Goal: Task Accomplishment & Management: Complete application form

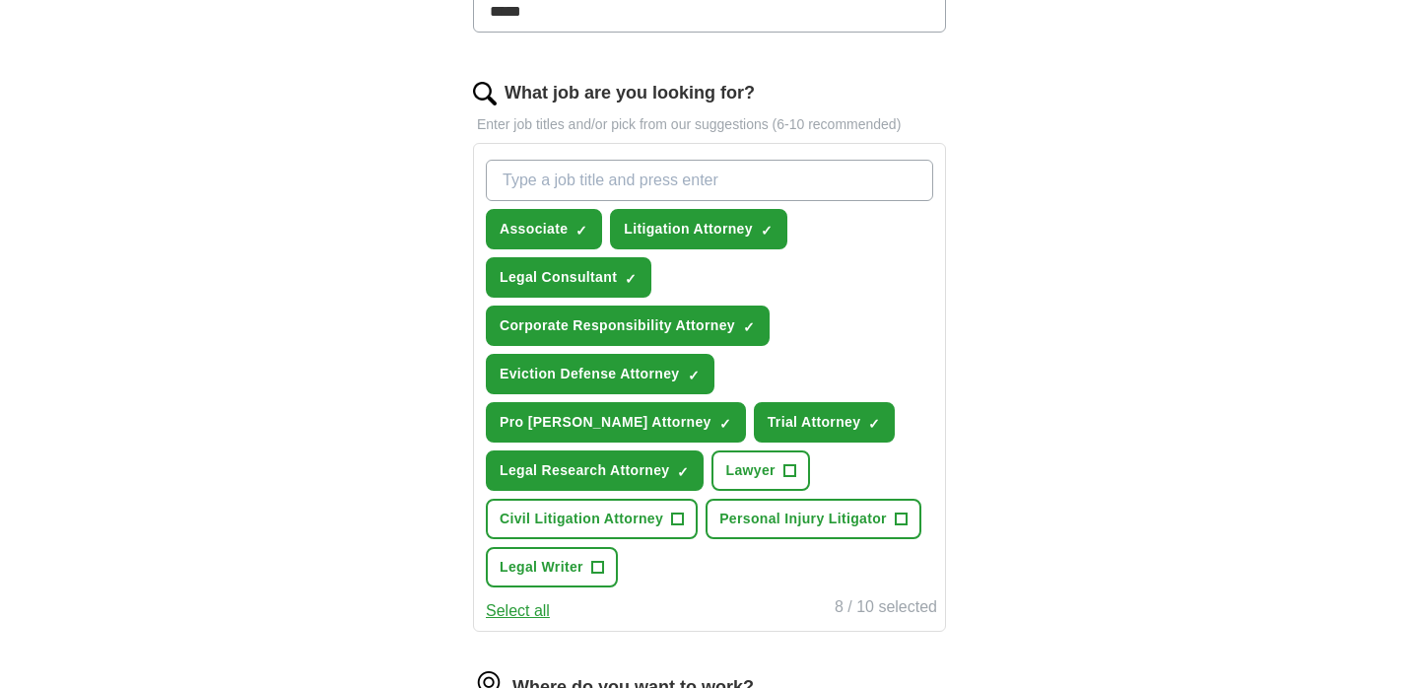
scroll to position [584, 0]
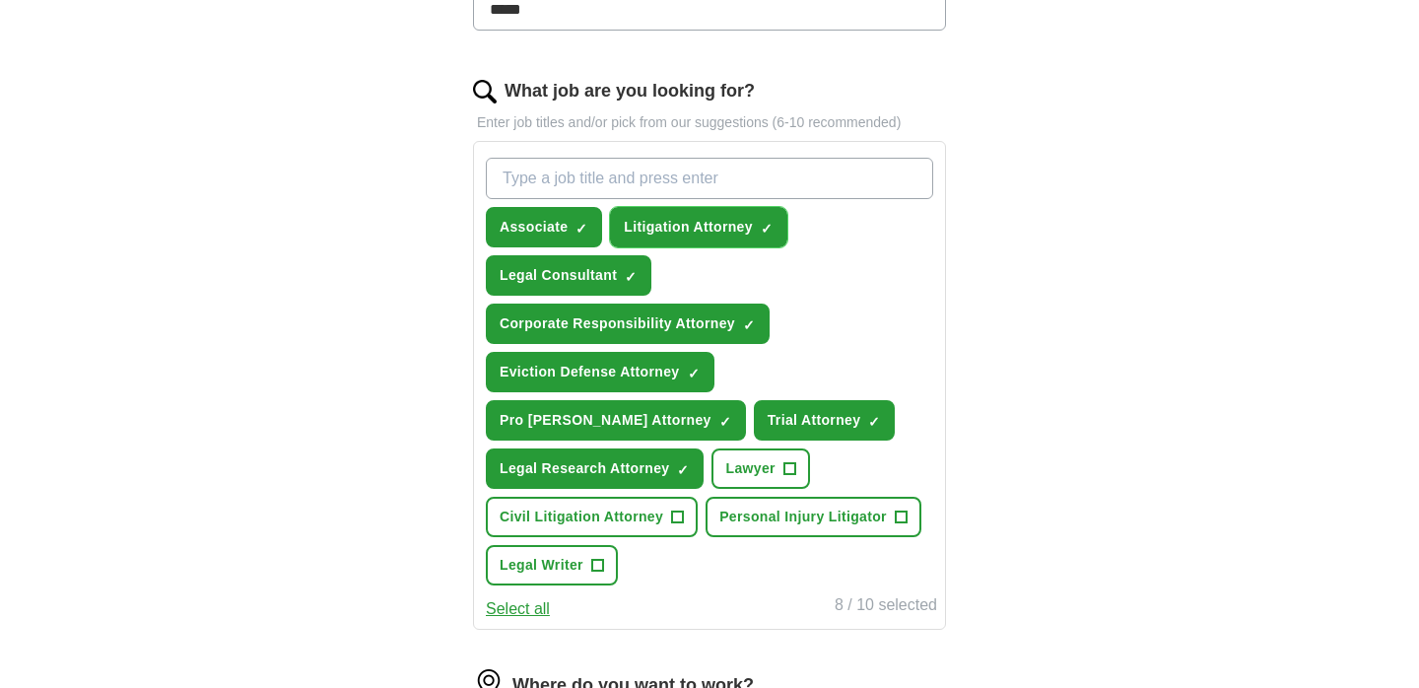
click at [0, 0] on span "×" at bounding box center [0, 0] width 0 height 0
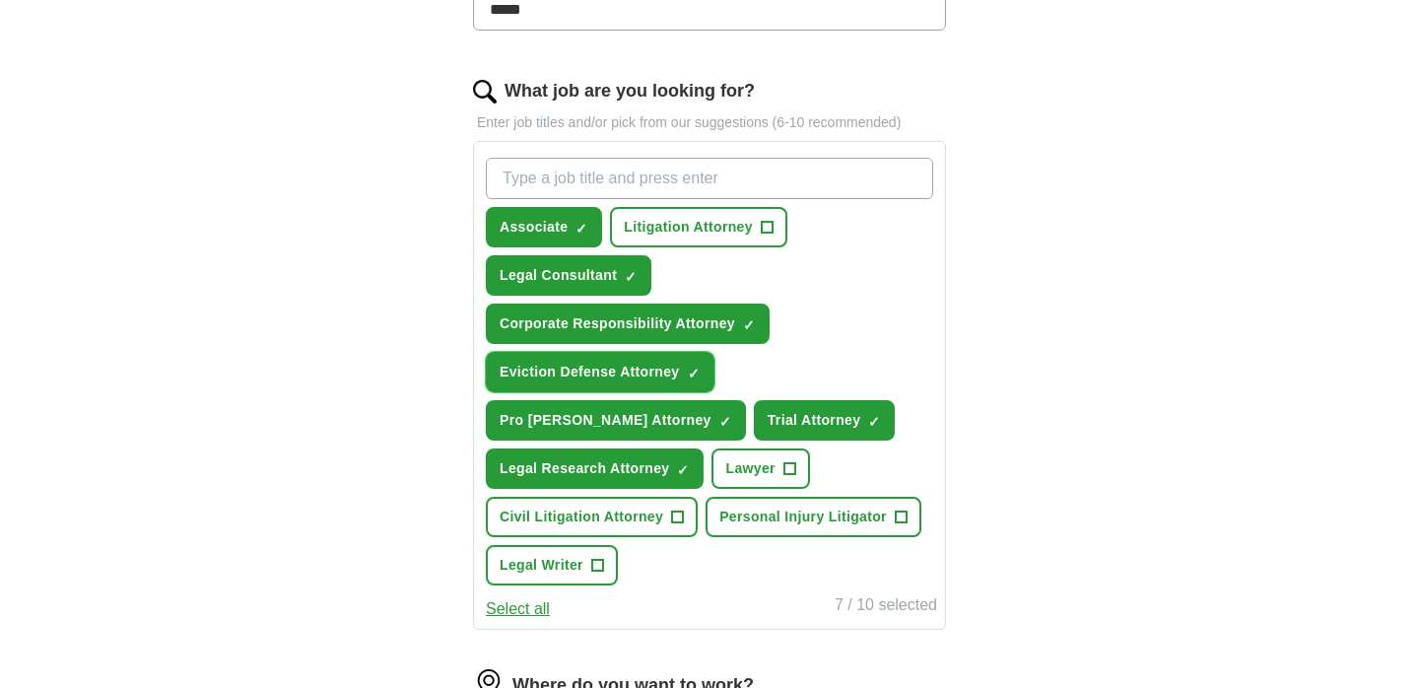
click at [0, 0] on span "×" at bounding box center [0, 0] width 0 height 0
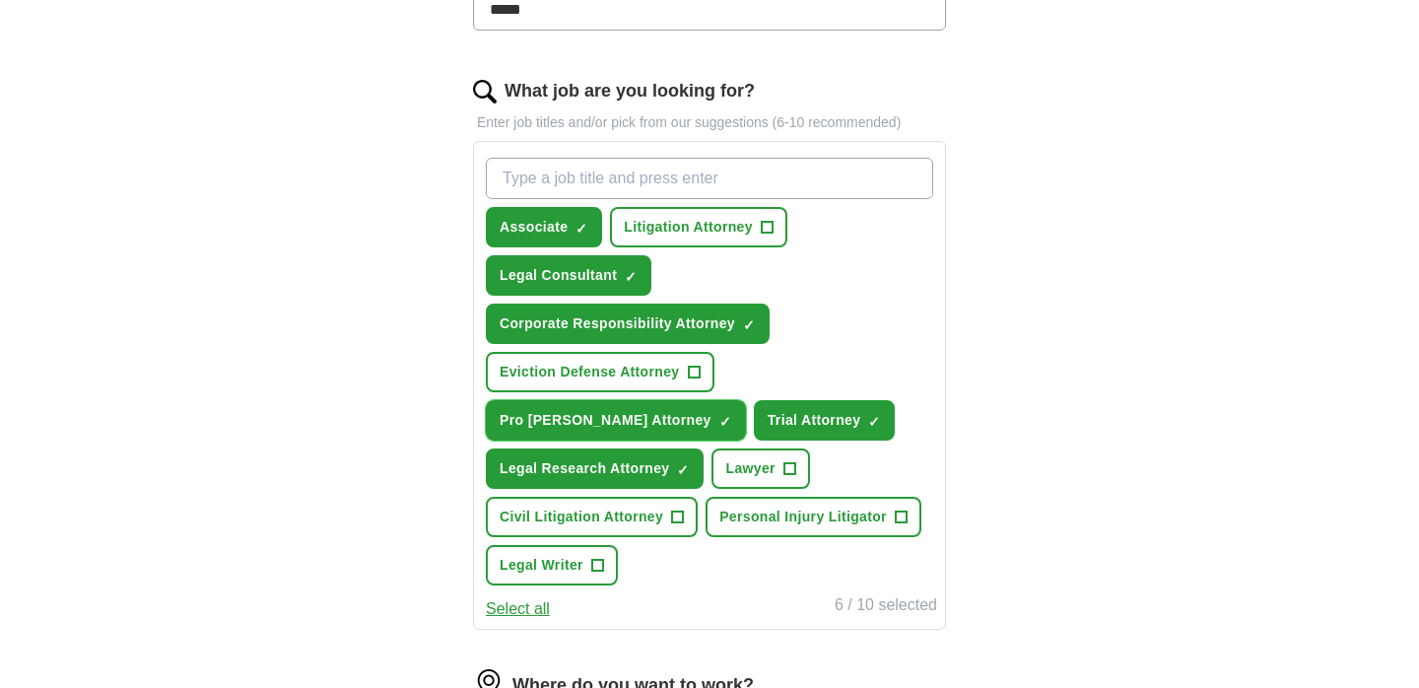
click at [0, 0] on span "×" at bounding box center [0, 0] width 0 height 0
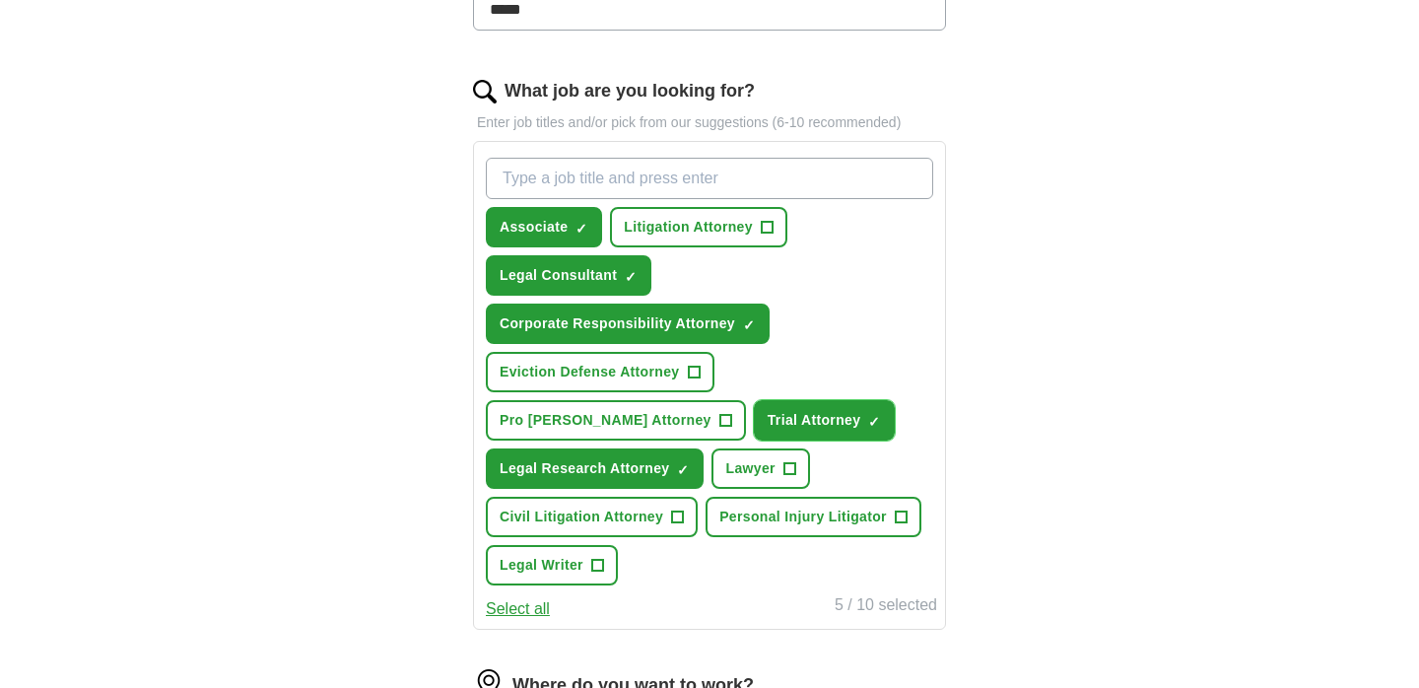
click at [0, 0] on span "×" at bounding box center [0, 0] width 0 height 0
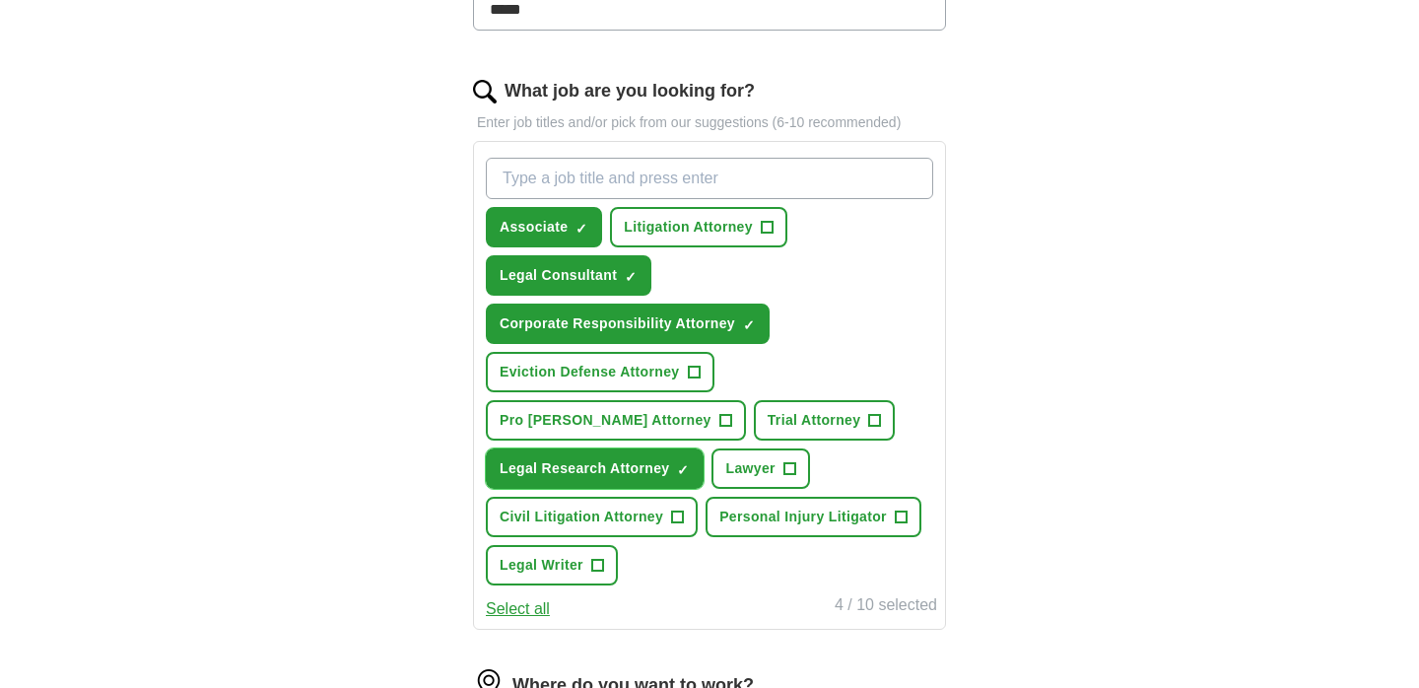
click at [704, 448] on button "Legal Research Attorney ✓ ×" at bounding box center [595, 468] width 218 height 40
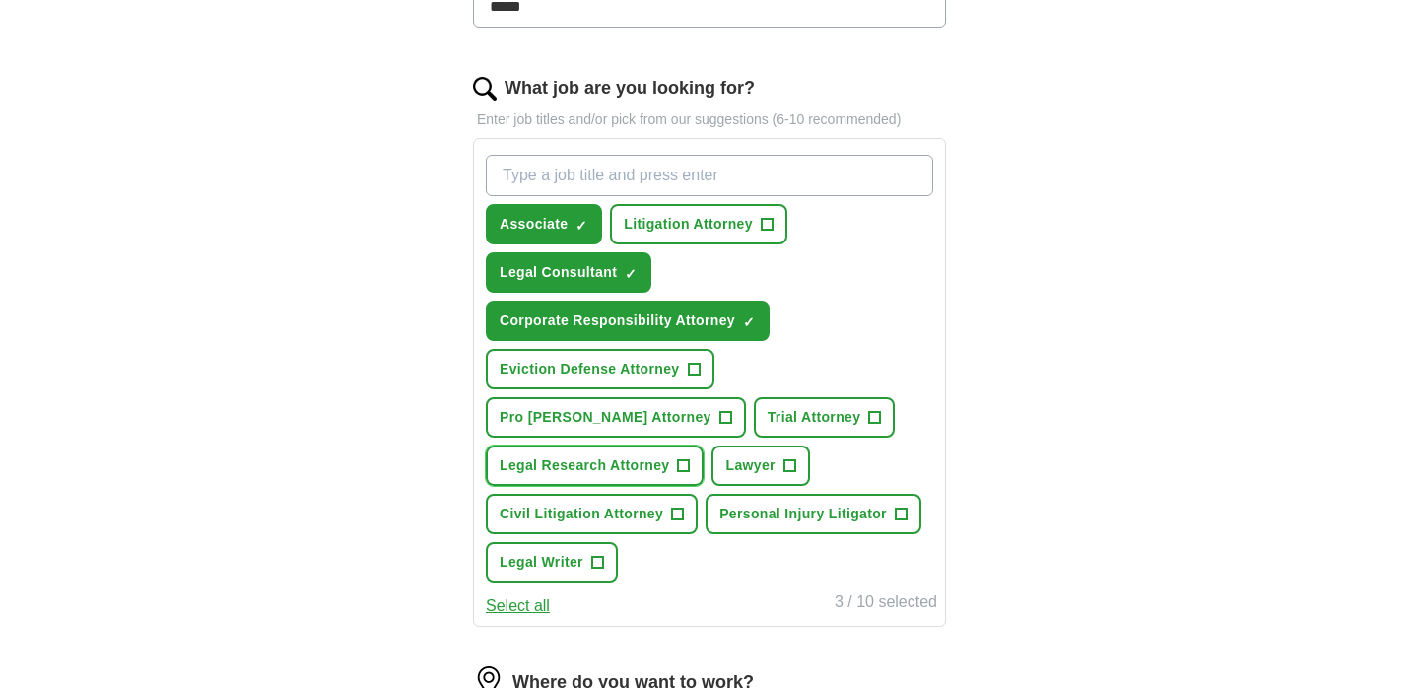
scroll to position [571, 0]
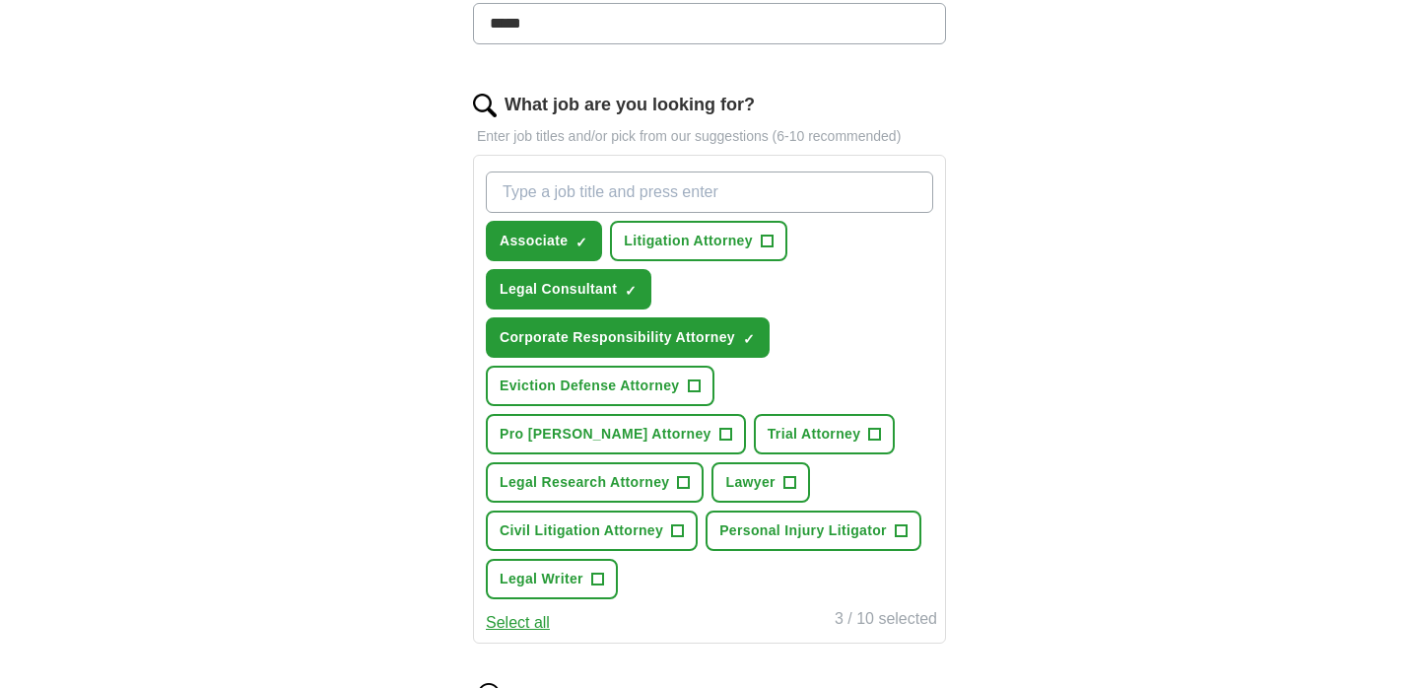
click at [586, 203] on input "What job are you looking for?" at bounding box center [709, 191] width 447 height 41
type input "Regulatory"
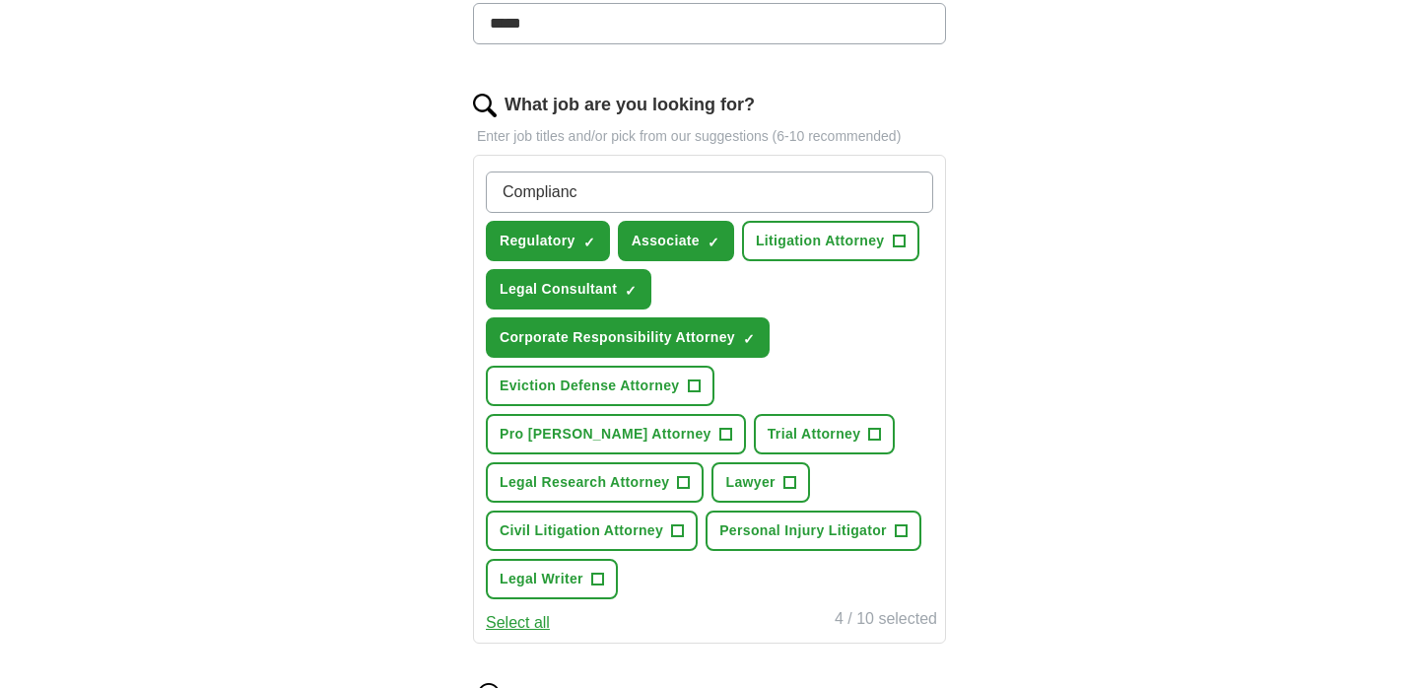
type input "Compliance"
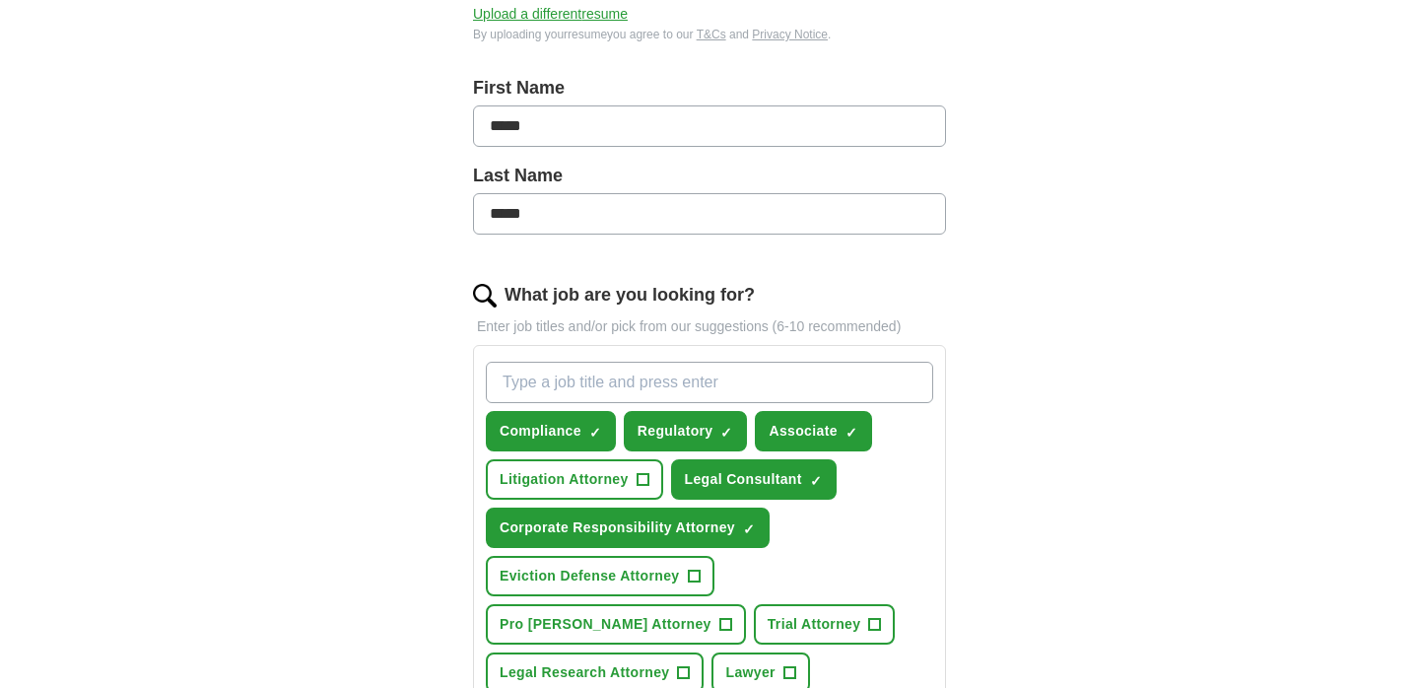
scroll to position [421, 0]
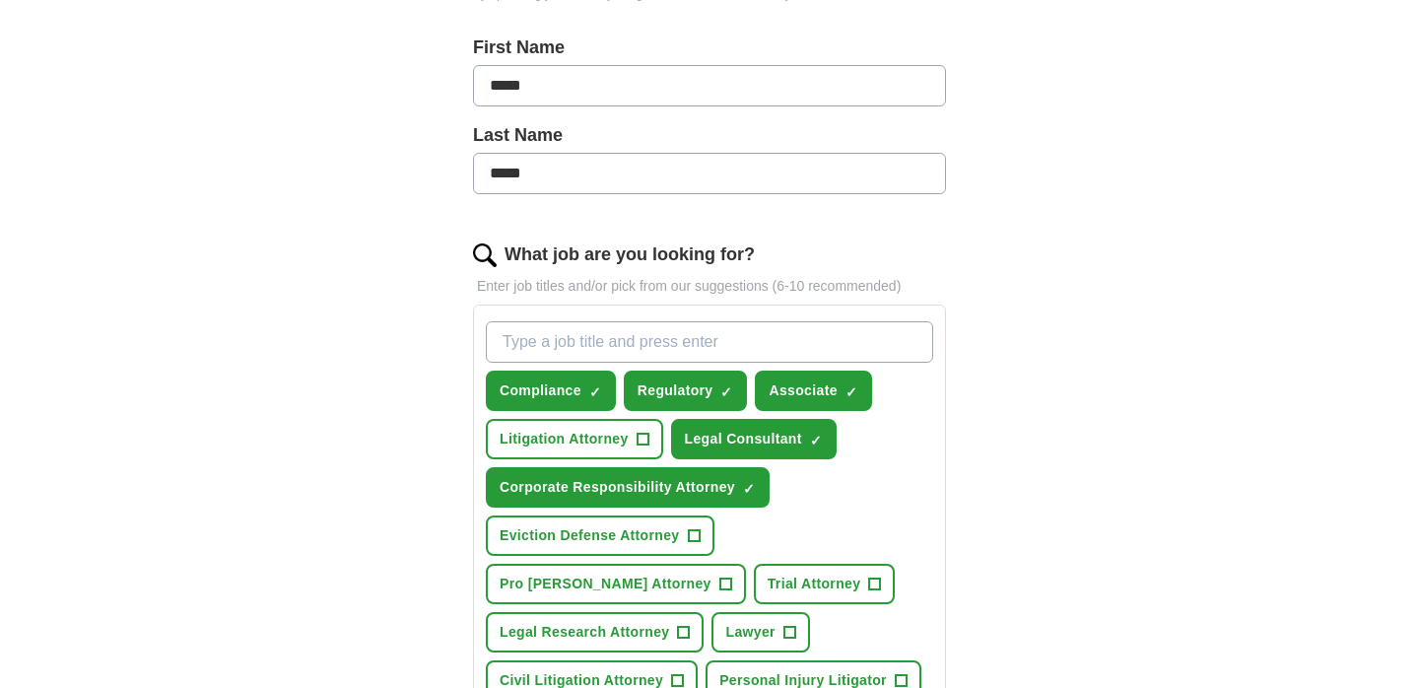
click at [688, 343] on input "What job are you looking for?" at bounding box center [709, 341] width 447 height 41
type input "Contracts"
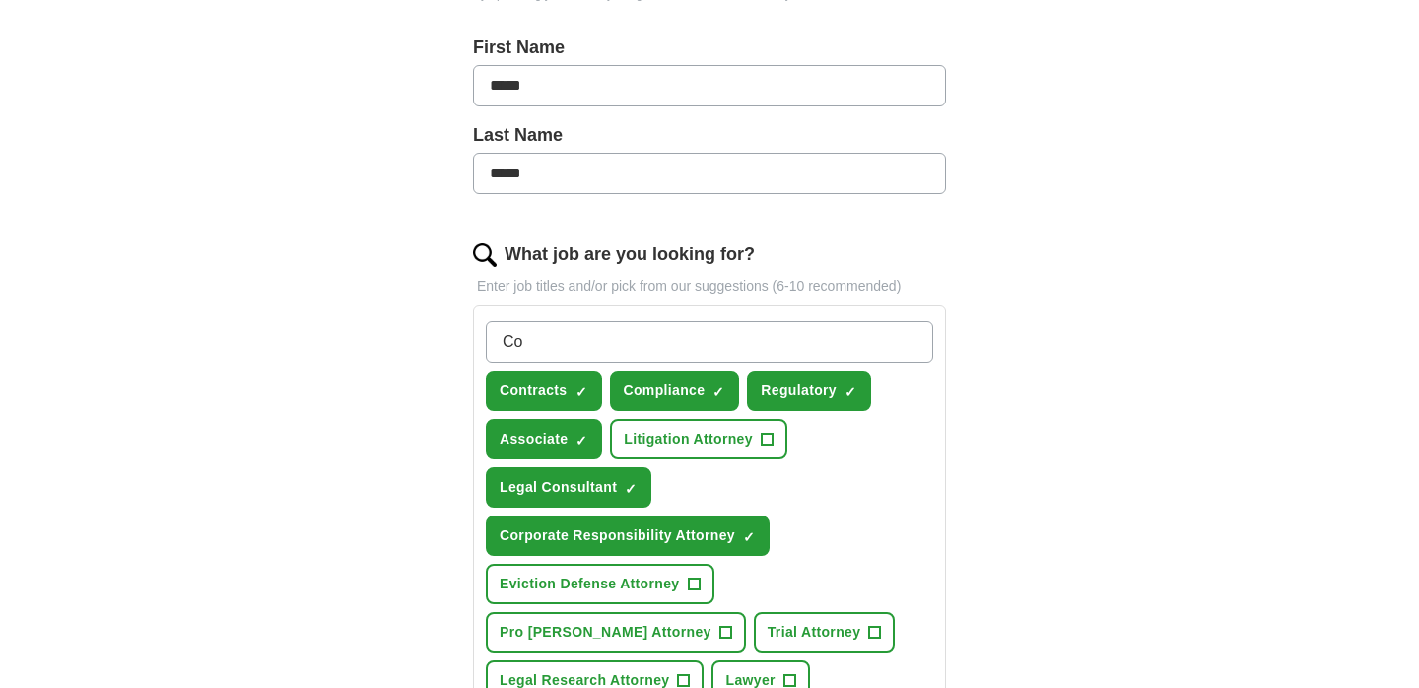
type input "C"
click at [1114, 424] on div "ApplyIQ Let ApplyIQ do the hard work of searching and applying for jobs. Just t…" at bounding box center [709, 461] width 1261 height 1645
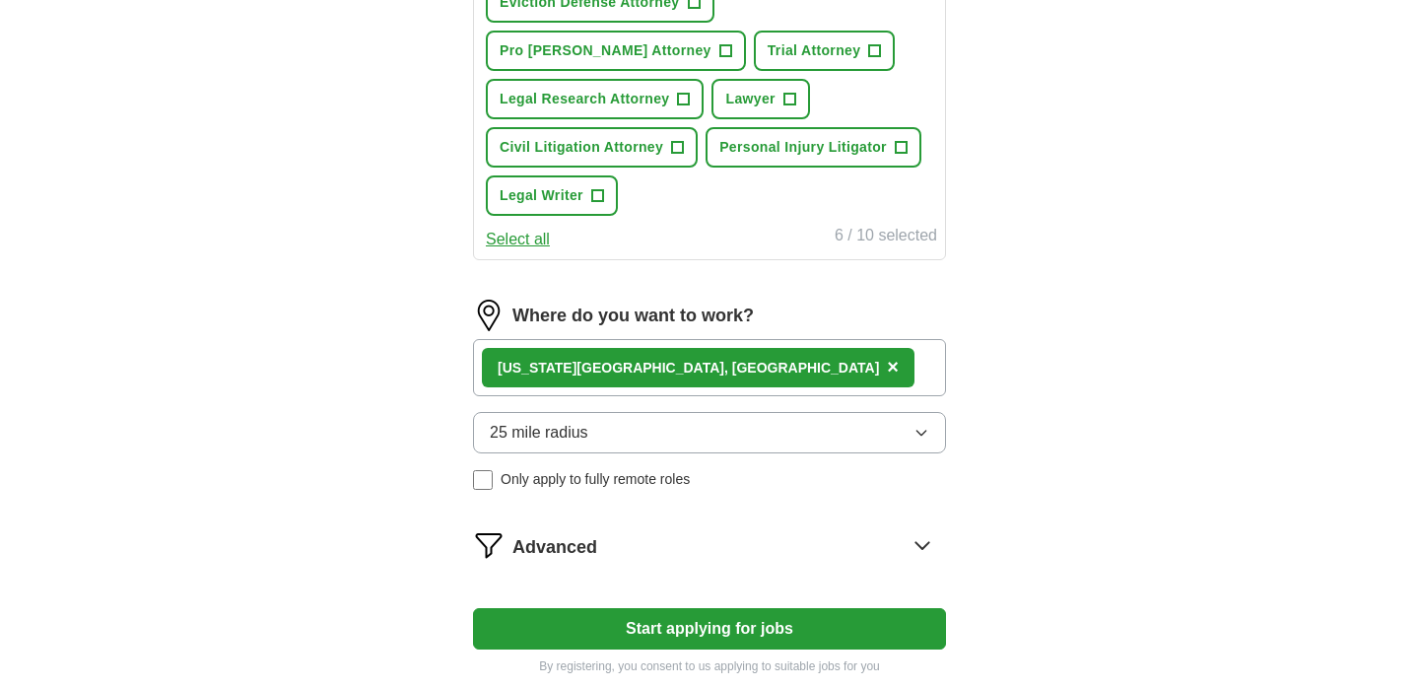
scroll to position [1003, 0]
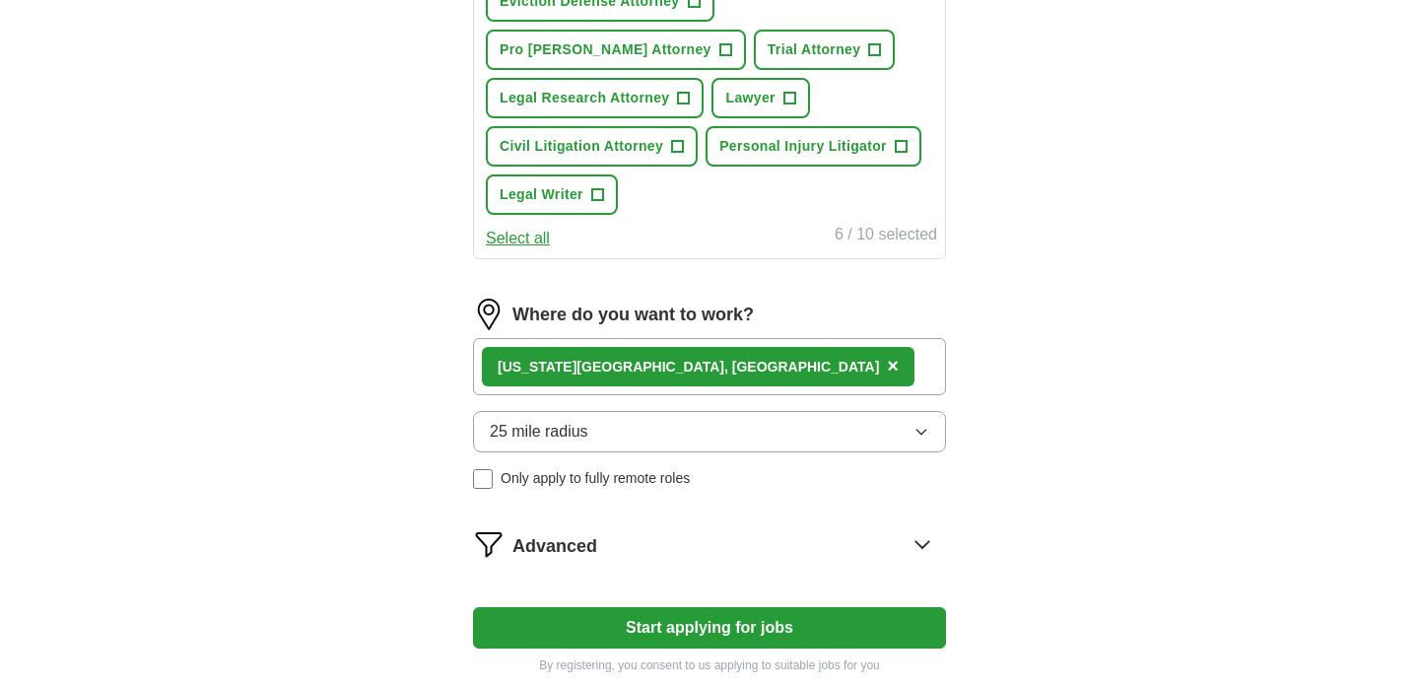
click at [856, 607] on button "Start applying for jobs" at bounding box center [709, 627] width 473 height 41
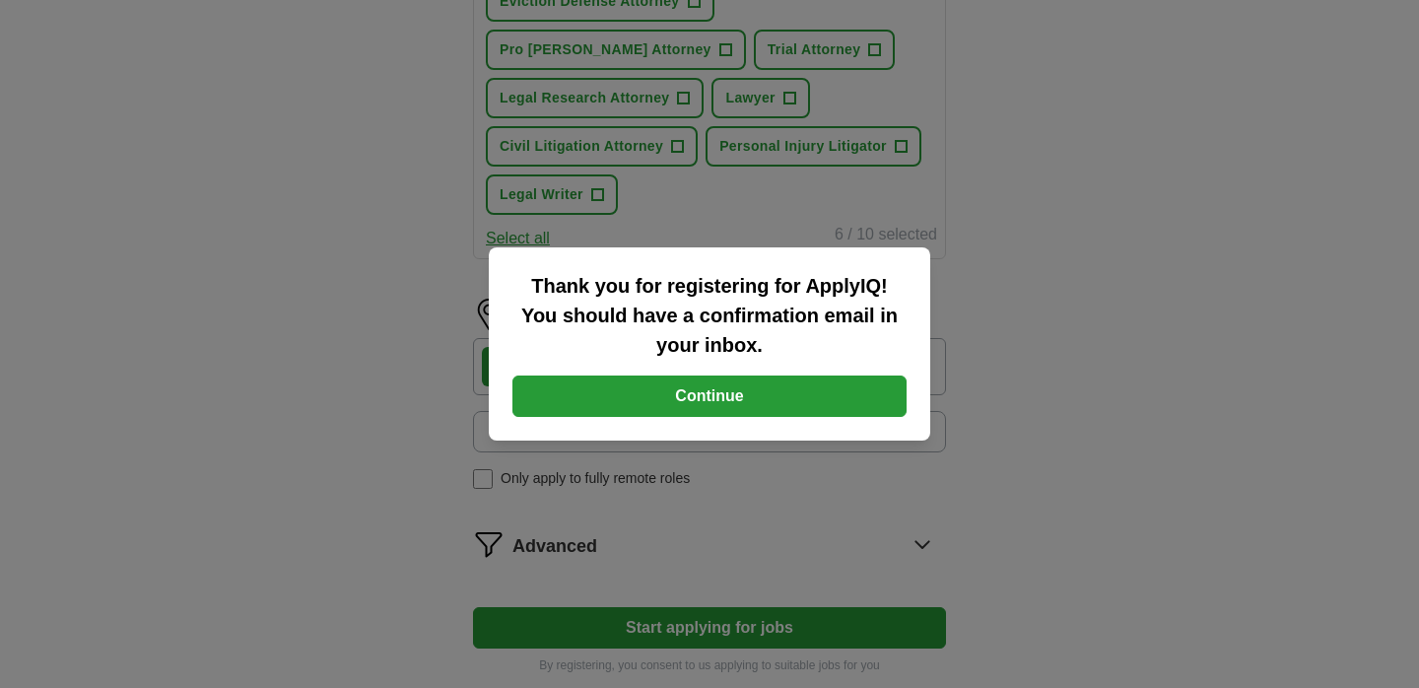
click at [791, 405] on button "Continue" at bounding box center [709, 395] width 394 height 41
